Goal: Find specific page/section: Find specific page/section

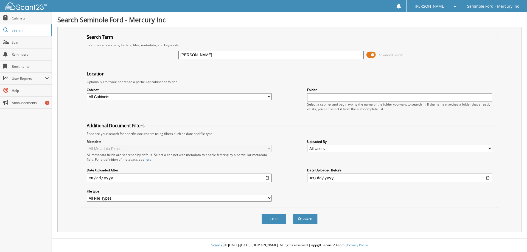
type input "[PERSON_NAME]"
click at [293, 214] on button "Search" at bounding box center [305, 219] width 25 height 10
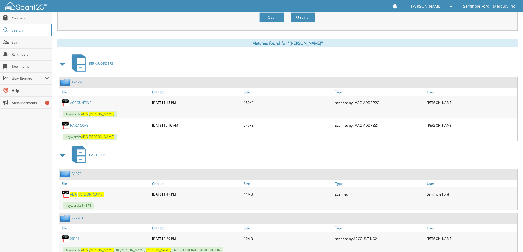
scroll to position [219, 0]
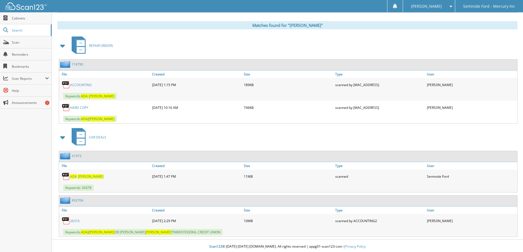
click at [77, 175] on link "ADA JOHNSON" at bounding box center [86, 176] width 33 height 5
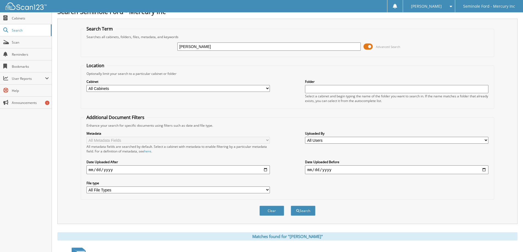
scroll to position [0, 0]
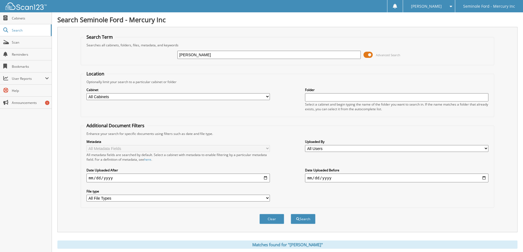
click at [437, 7] on span "[PERSON_NAME]" at bounding box center [426, 6] width 31 height 3
click at [429, 30] on link "Logout" at bounding box center [429, 27] width 52 height 10
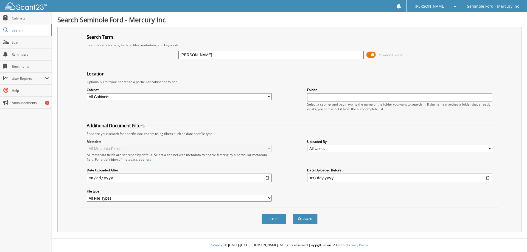
type input "[PERSON_NAME]"
click at [293, 214] on button "Search" at bounding box center [305, 219] width 25 height 10
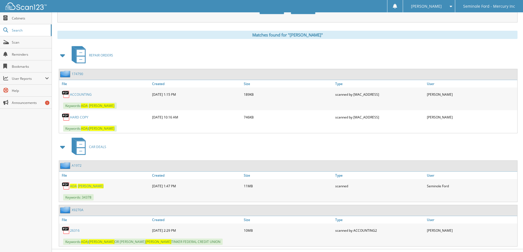
scroll to position [219, 0]
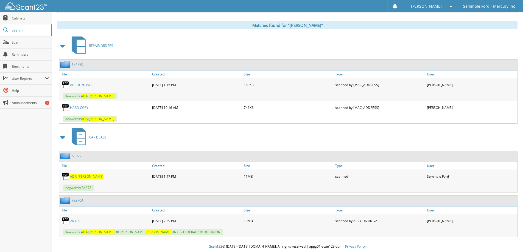
click at [76, 176] on span "ADA" at bounding box center [73, 176] width 7 height 5
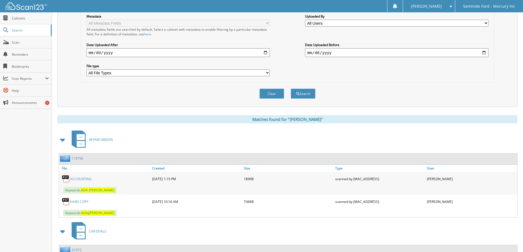
scroll to position [29, 0]
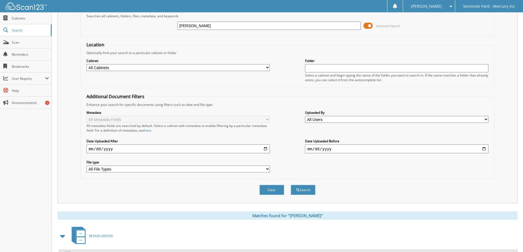
drag, startPoint x: 214, startPoint y: 28, endPoint x: 173, endPoint y: 28, distance: 40.9
click at [173, 28] on div "ADA JOHNSON Advanced Search" at bounding box center [287, 25] width 407 height 15
type input "[DATE]"
click at [291, 185] on button "Search" at bounding box center [303, 190] width 25 height 10
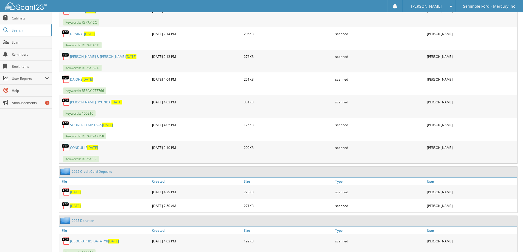
scroll to position [302, 0]
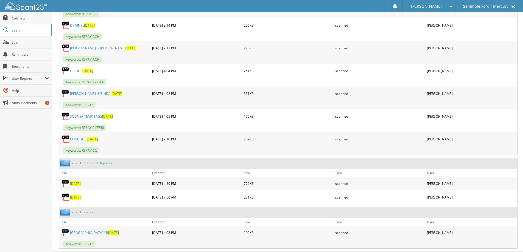
click at [76, 183] on span "[DATE]" at bounding box center [75, 183] width 11 height 5
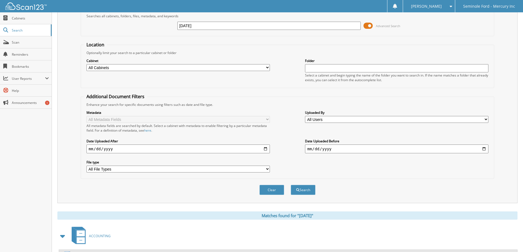
scroll to position [27, 0]
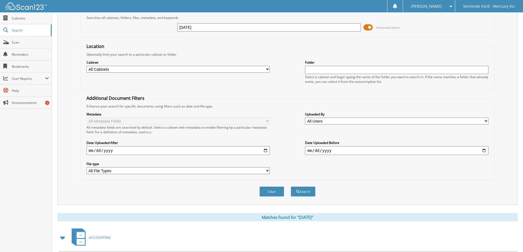
drag, startPoint x: 202, startPoint y: 26, endPoint x: 164, endPoint y: 29, distance: 37.4
click at [164, 29] on div "[DATE] Advanced Search" at bounding box center [287, 27] width 407 height 15
type input "197055"
click at [291, 187] on button "Search" at bounding box center [303, 192] width 25 height 10
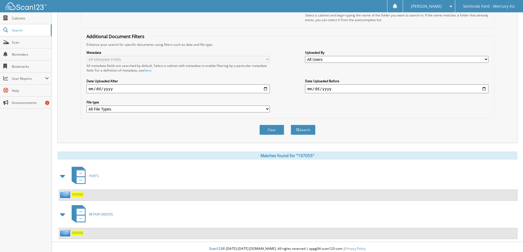
scroll to position [93, 0]
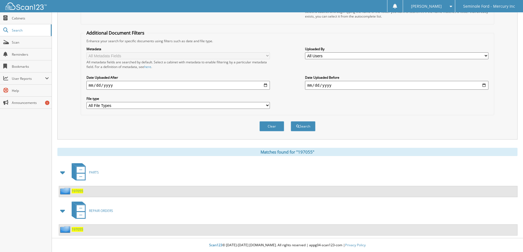
click at [78, 228] on span "197055" at bounding box center [78, 229] width 12 height 5
